Goal: Go to known website: Go to known website

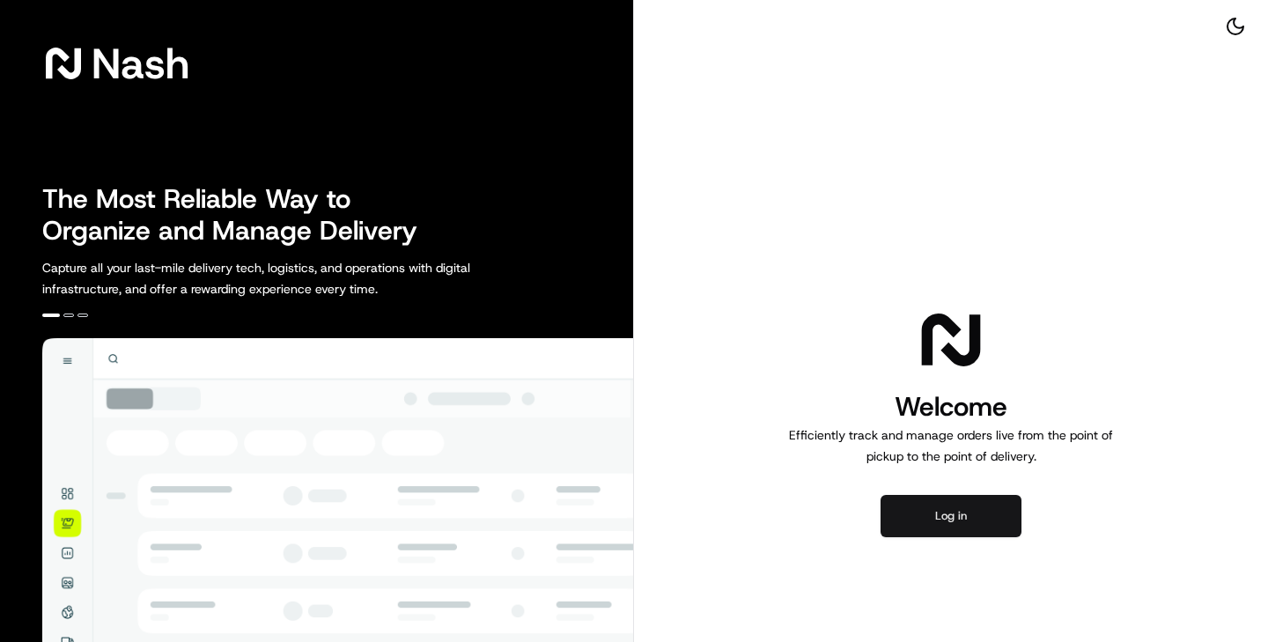
click at [942, 519] on button "Log in" at bounding box center [950, 516] width 141 height 42
